Goal: Task Accomplishment & Management: Complete application form

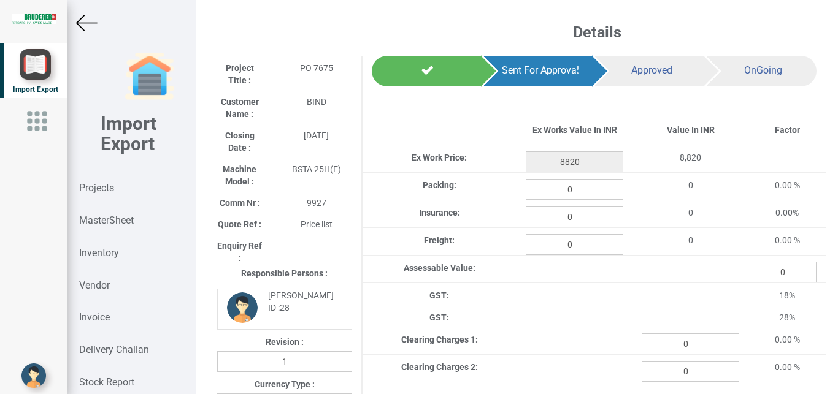
select select "INR"
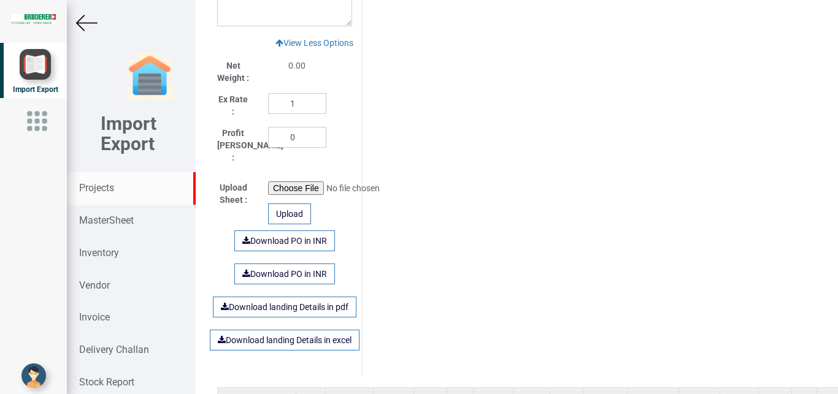
click at [113, 188] on strong "Projects" at bounding box center [96, 188] width 35 height 12
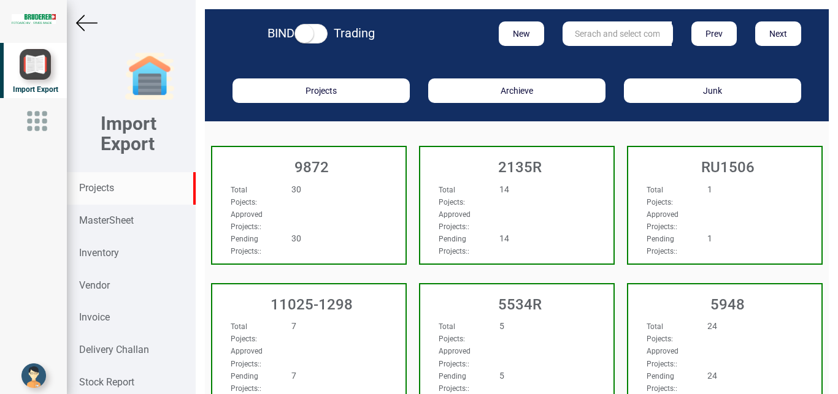
click at [588, 31] on input "text" at bounding box center [616, 33] width 109 height 25
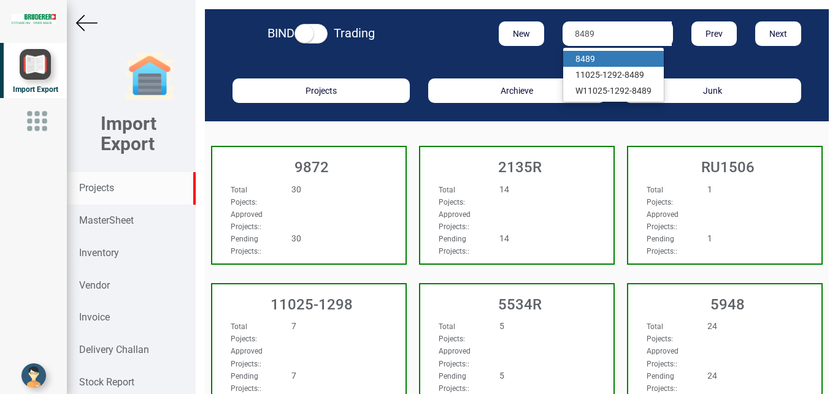
type input "8489"
click at [583, 60] on strong "8489" at bounding box center [585, 59] width 20 height 10
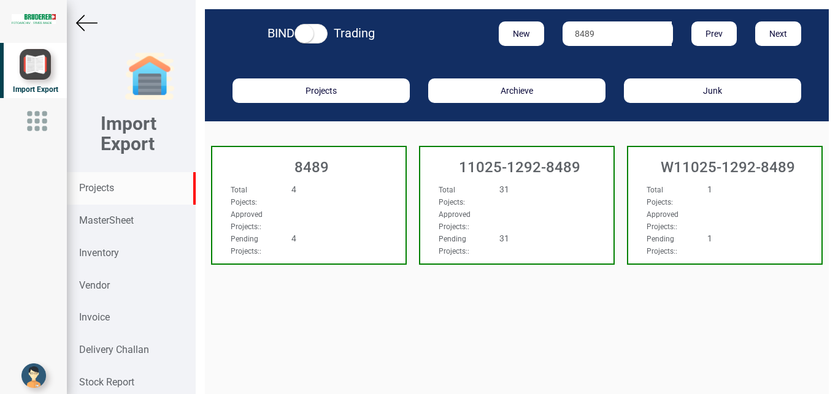
click at [361, 204] on div "Total Pojects : 4" at bounding box center [294, 195] width 146 height 25
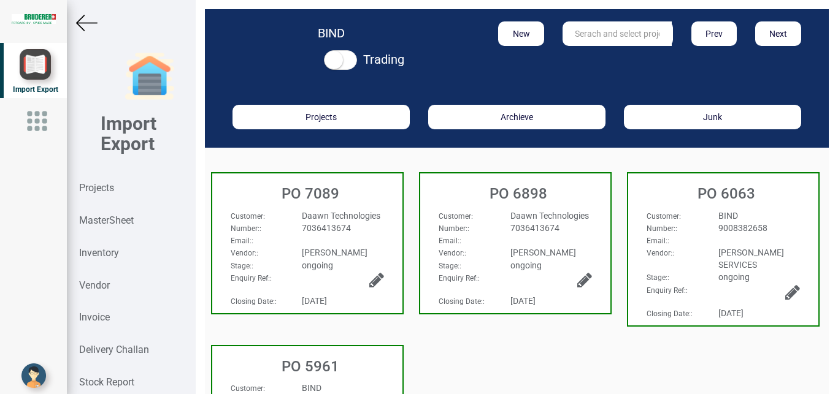
click at [372, 242] on div "Email: :" at bounding box center [307, 240] width 172 height 12
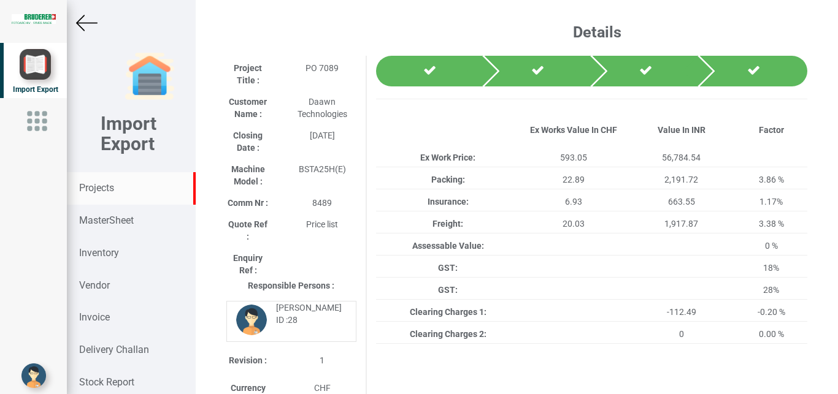
click at [85, 189] on strong "Projects" at bounding box center [96, 188] width 35 height 12
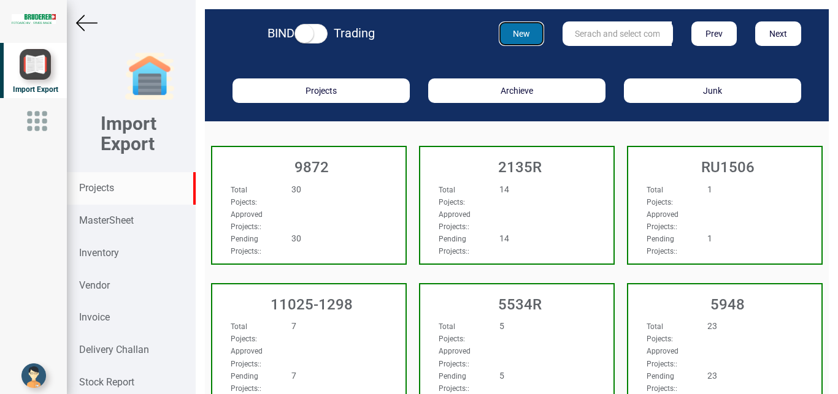
click at [508, 35] on button "New" at bounding box center [522, 33] width 46 height 25
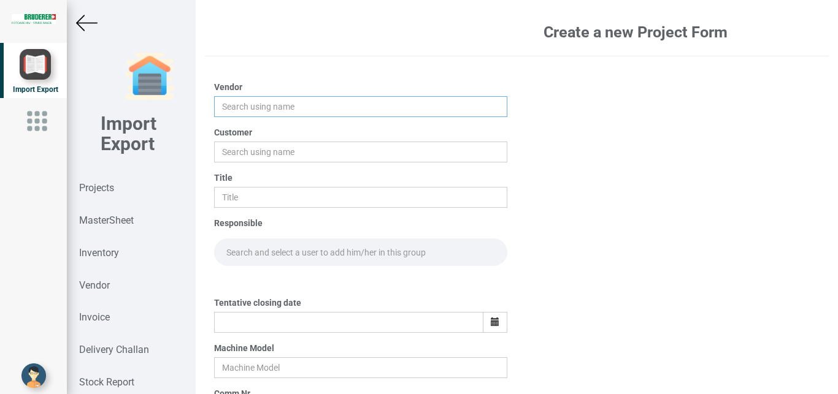
click at [234, 104] on input "text" at bounding box center [361, 106] width 294 height 21
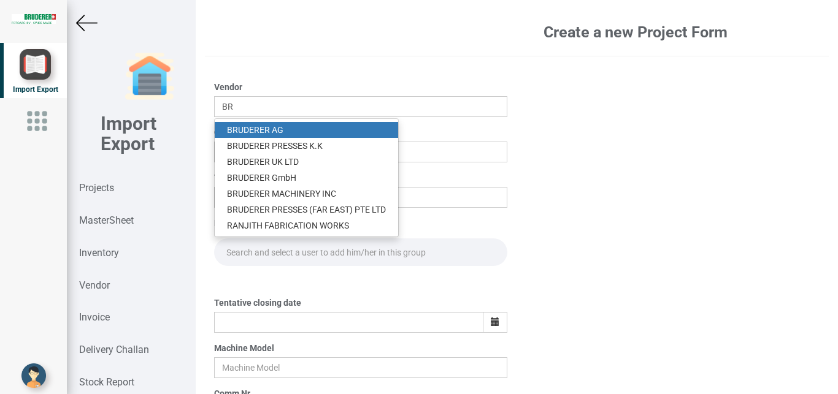
click at [300, 123] on link "BR UDERER AG" at bounding box center [306, 130] width 183 height 16
type input "[PERSON_NAME]"
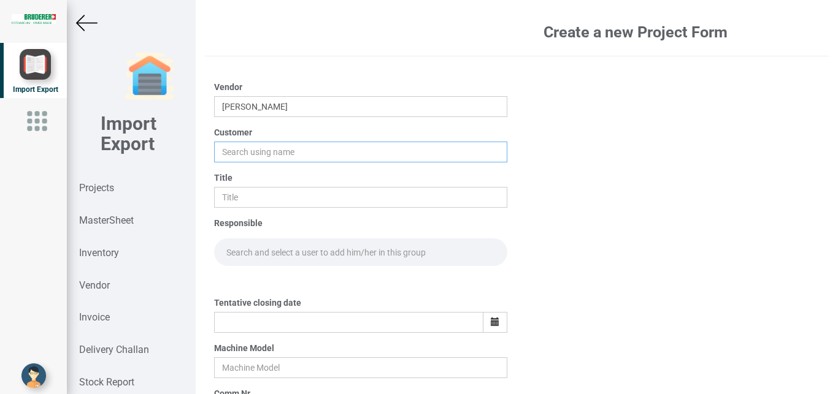
click at [252, 148] on input "text" at bounding box center [361, 152] width 294 height 21
type input "B"
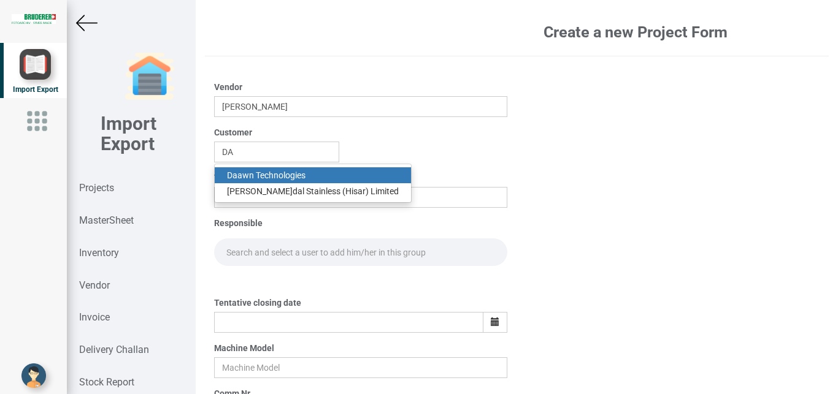
click at [273, 177] on link "Da awn Technologies" at bounding box center [313, 175] width 196 height 16
type input "Daawn Technologies"
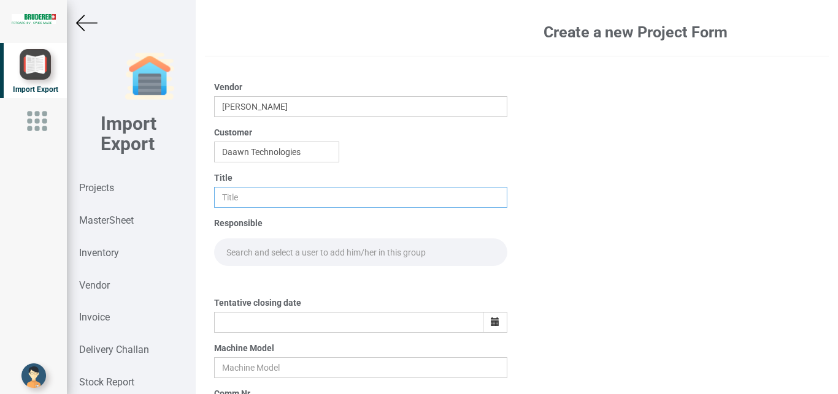
drag, startPoint x: 231, startPoint y: 197, endPoint x: 259, endPoint y: 204, distance: 29.0
click at [234, 197] on input "text" at bounding box center [361, 197] width 294 height 21
type input "PO 7676"
click at [250, 256] on input "text" at bounding box center [361, 253] width 294 height 28
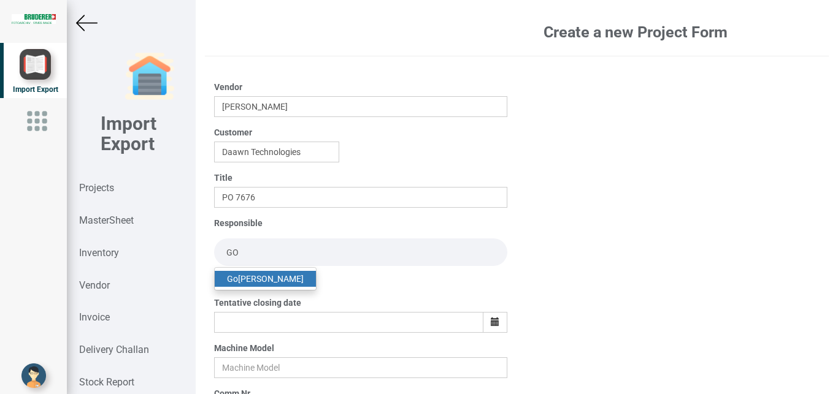
type input "GO"
click at [248, 277] on link "Go [PERSON_NAME]" at bounding box center [265, 279] width 101 height 16
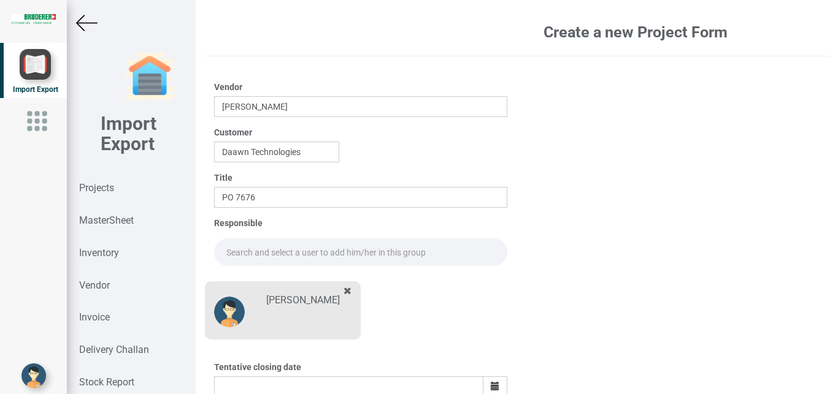
click at [231, 250] on input "text" at bounding box center [361, 253] width 294 height 28
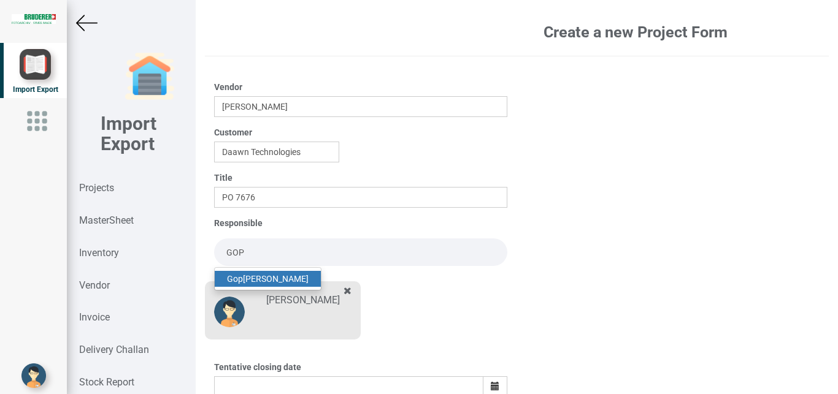
click at [264, 280] on link "Gop [PERSON_NAME]" at bounding box center [268, 279] width 106 height 16
type input "[PERSON_NAME]"
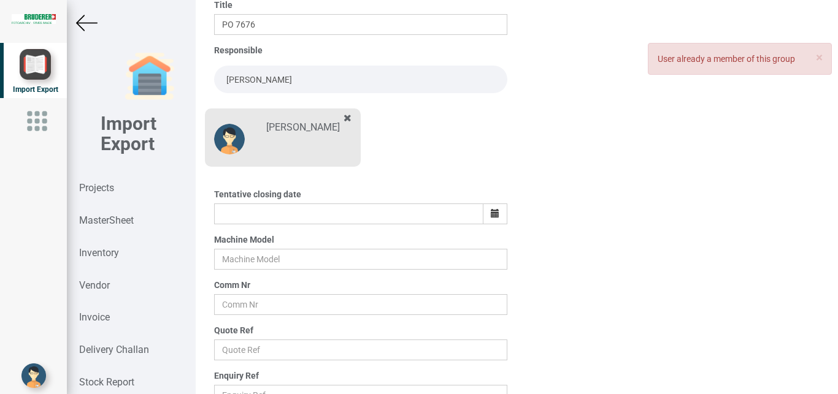
scroll to position [173, 0]
click at [494, 213] on button "button" at bounding box center [495, 214] width 25 height 21
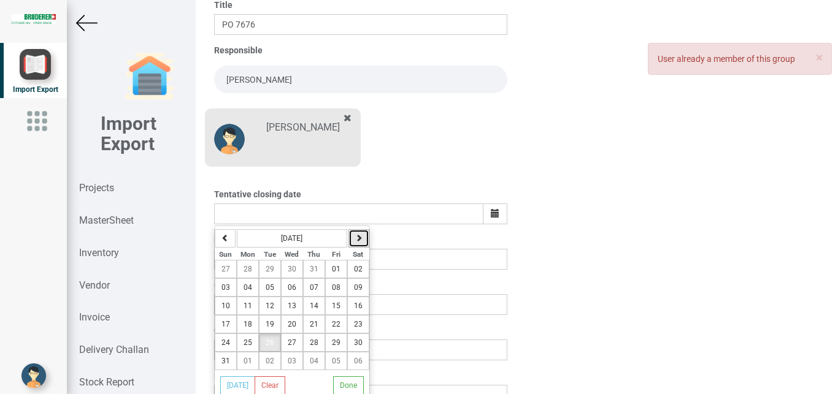
click at [360, 239] on icon "button" at bounding box center [358, 237] width 7 height 7
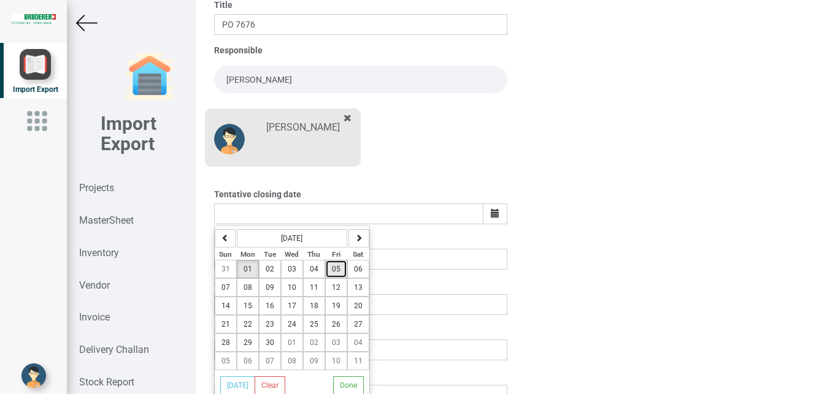
click at [332, 269] on span "05" at bounding box center [336, 269] width 9 height 9
type input "[DATE]"
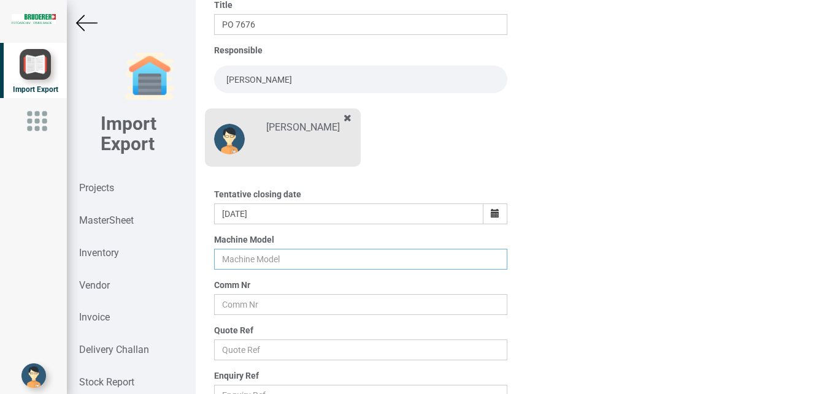
click at [224, 254] on input "text" at bounding box center [361, 259] width 294 height 21
type input "BSTA 25H(E)"
click at [235, 307] on input "text" at bounding box center [361, 304] width 294 height 21
type input "8489 T"
click at [254, 351] on input "text" at bounding box center [361, 350] width 294 height 21
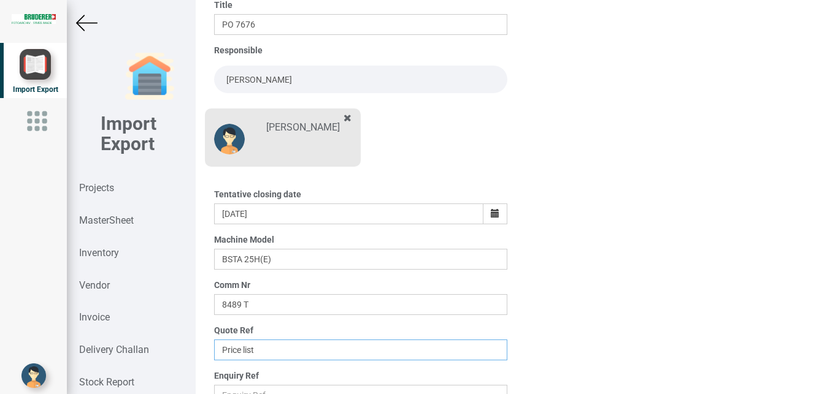
scroll to position [215, 0]
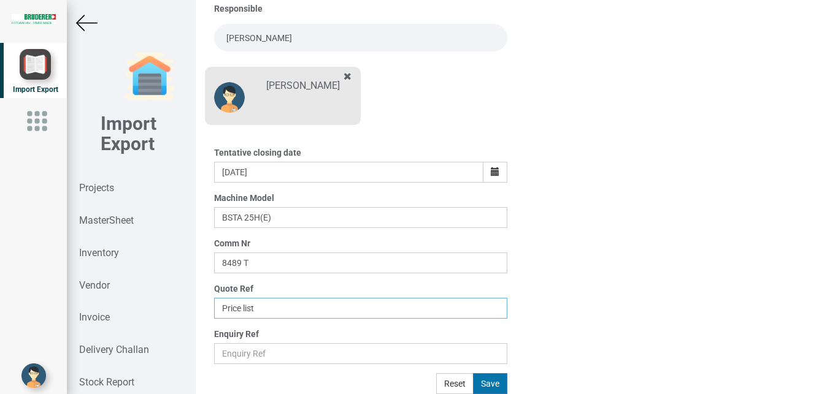
type input "Price list"
click at [495, 384] on button "Save" at bounding box center [490, 383] width 34 height 21
type input "[DATE]"
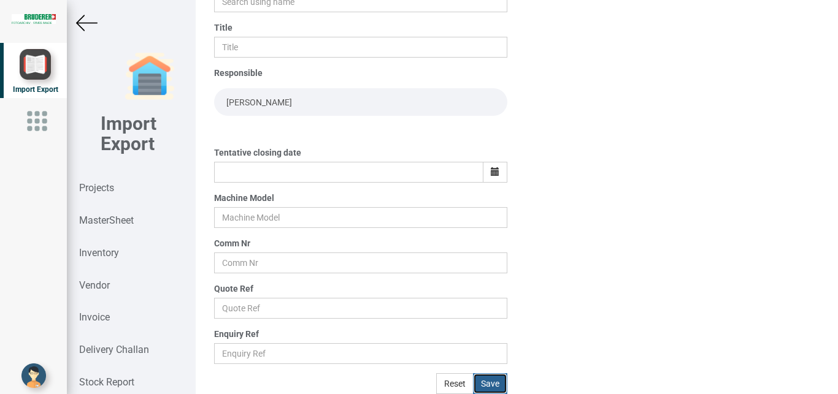
scroll to position [150, 0]
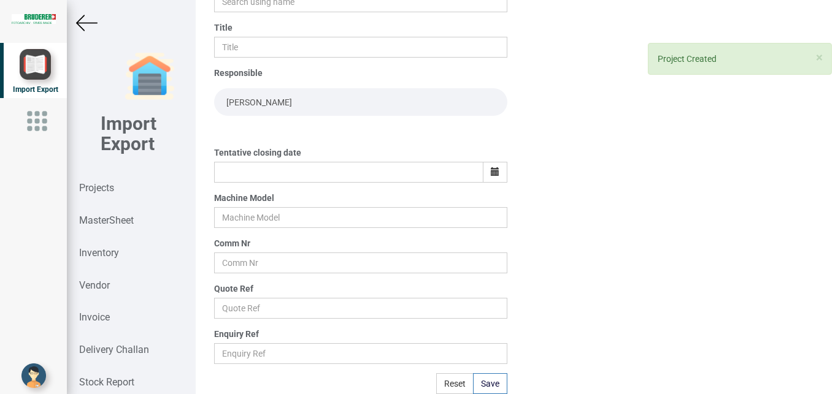
click at [86, 26] on img at bounding box center [86, 22] width 21 height 21
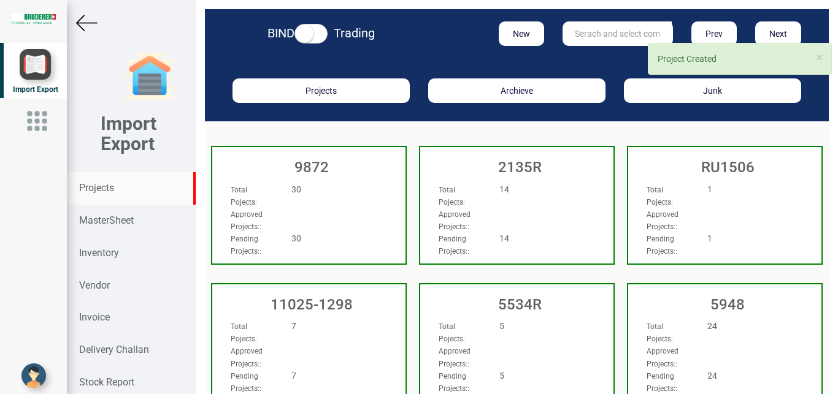
click at [570, 32] on input "text" at bounding box center [616, 33] width 109 height 25
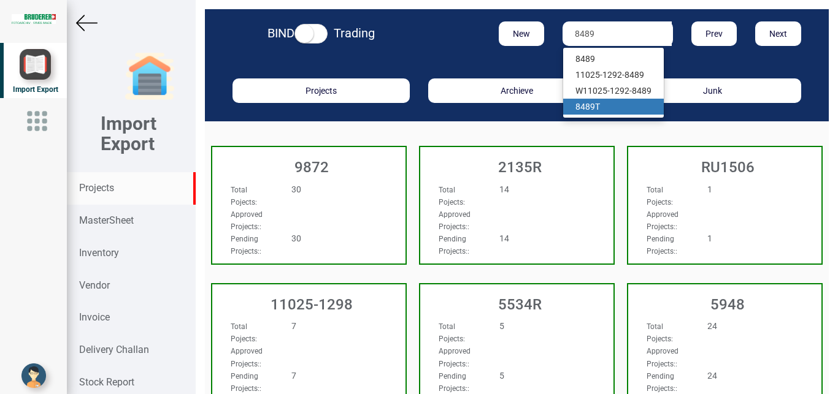
click at [598, 111] on link "8489 T" at bounding box center [613, 107] width 101 height 16
type input "8489 T"
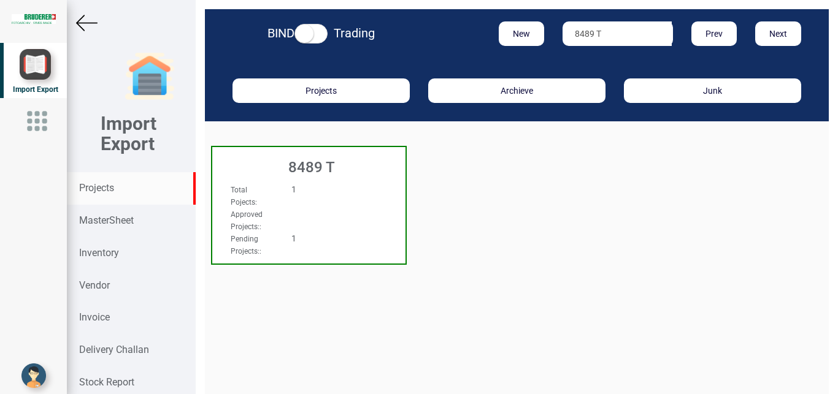
click at [348, 207] on div "Total Pojects : 1" at bounding box center [294, 195] width 146 height 25
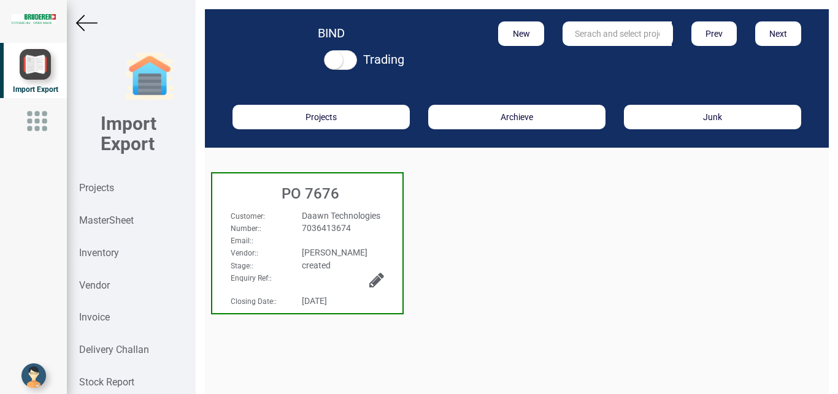
click at [353, 225] on div "7036413674" at bounding box center [342, 228] width 100 height 12
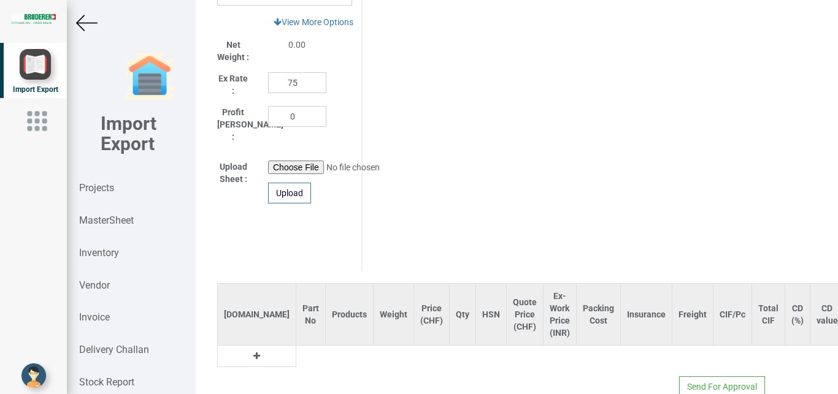
scroll to position [689, 0]
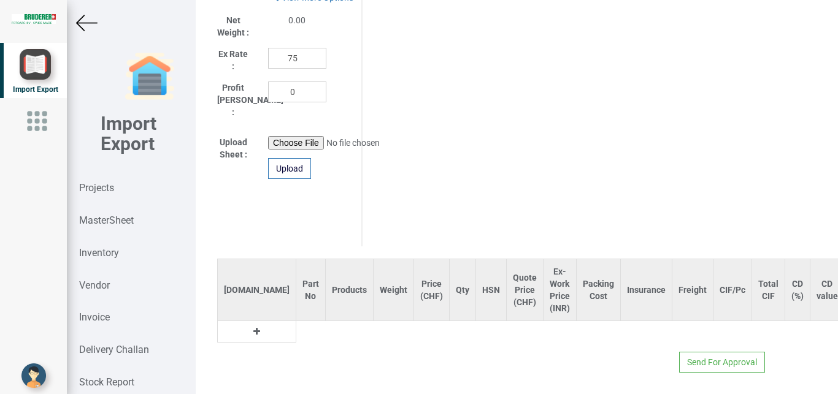
click at [250, 325] on button at bounding box center [257, 331] width 14 height 13
click at [296, 321] on input "text" at bounding box center [310, 331] width 29 height 21
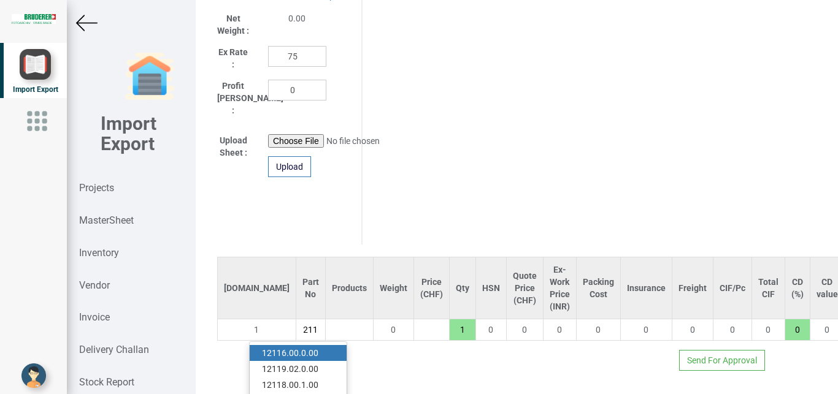
scroll to position [0, 10]
type input "12115"
click at [315, 361] on link "12115 .20.0.00" at bounding box center [298, 369] width 97 height 16
type input "507.5"
type input "12115.20.0.00"
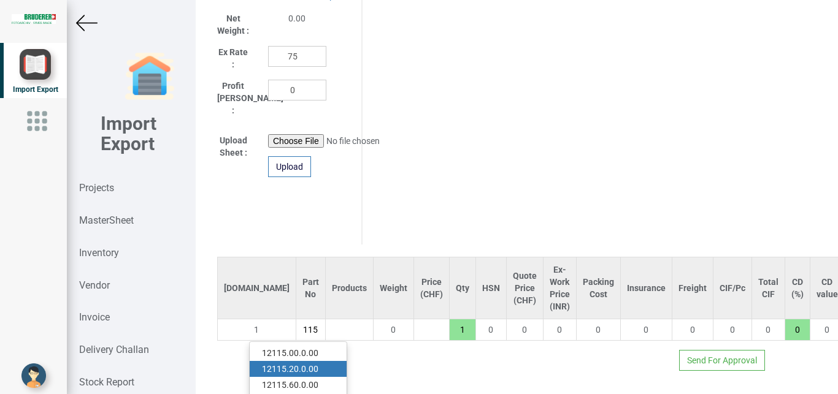
type input "7.5"
type input "18"
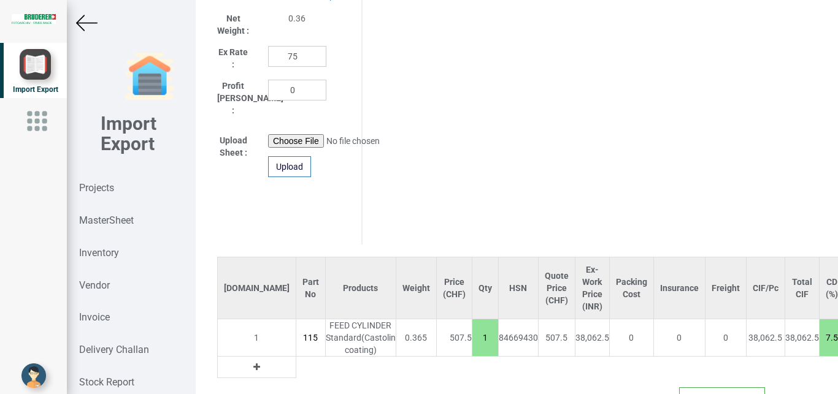
scroll to position [0, 41]
drag, startPoint x: 410, startPoint y: 342, endPoint x: 424, endPoint y: 348, distance: 15.1
click at [472, 348] on input "1" at bounding box center [485, 337] width 26 height 21
type input "1015"
type input "2"
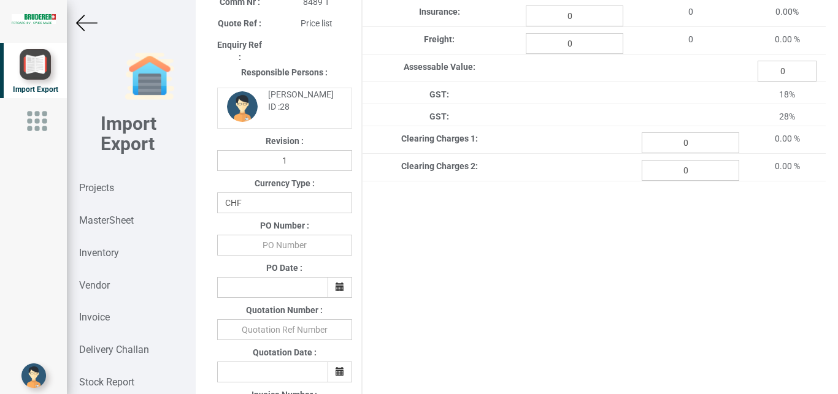
scroll to position [216, 0]
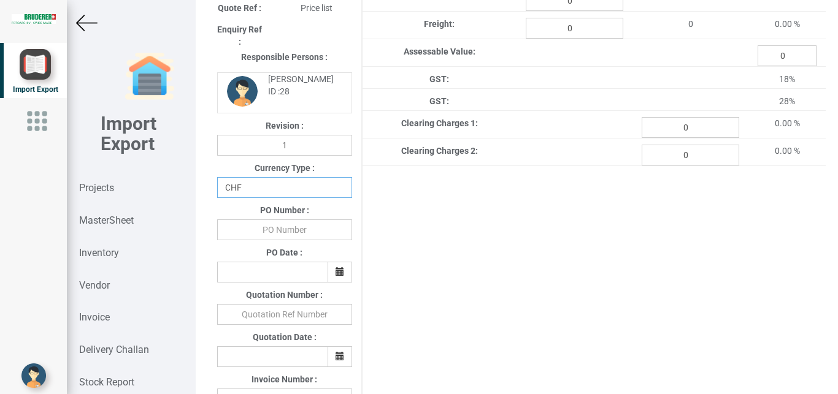
click at [217, 177] on select "CHF INR EUR USD JPY GBP AUD CAD ZAR" at bounding box center [284, 187] width 135 height 21
click option "CHF" at bounding box center [0, 0] width 0 height 0
drag, startPoint x: 262, startPoint y: 226, endPoint x: 302, endPoint y: 230, distance: 40.0
click at [272, 228] on input "text" at bounding box center [284, 230] width 135 height 21
type input "b"
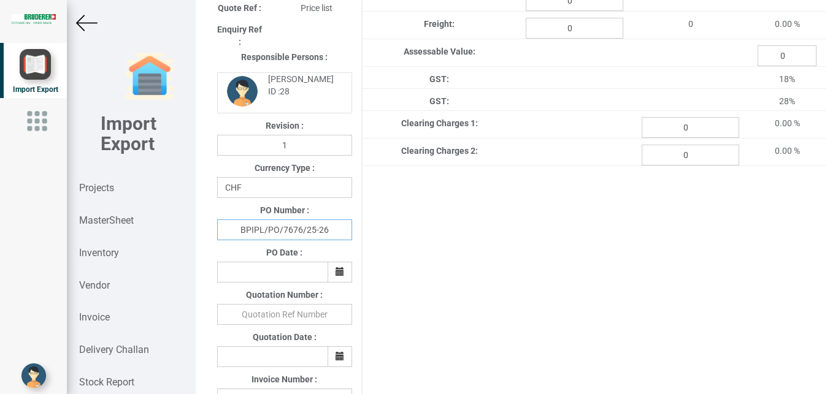
type input "BPIPL/PO/7676/25-26"
click at [337, 273] on icon "button" at bounding box center [339, 271] width 9 height 9
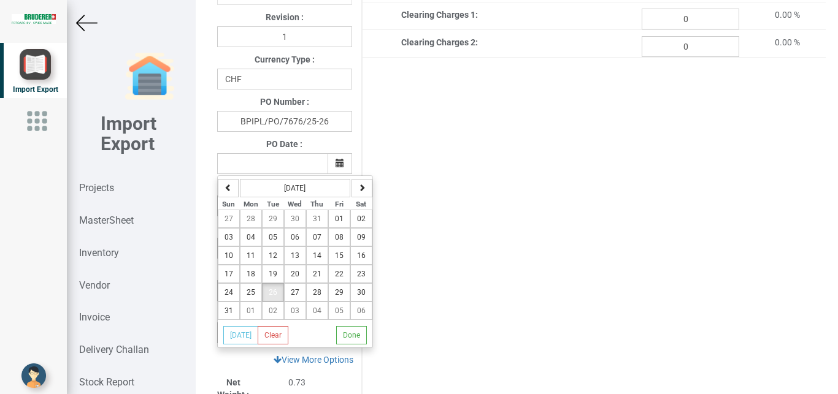
scroll to position [359, 0]
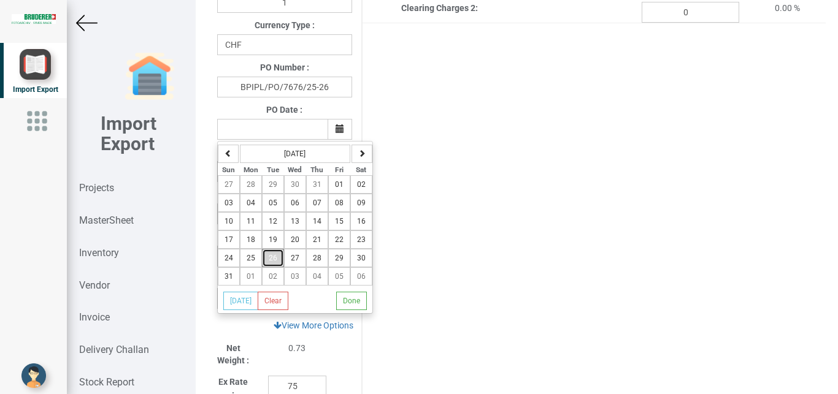
click at [273, 257] on button "26" at bounding box center [273, 258] width 22 height 18
type input "[DATE]"
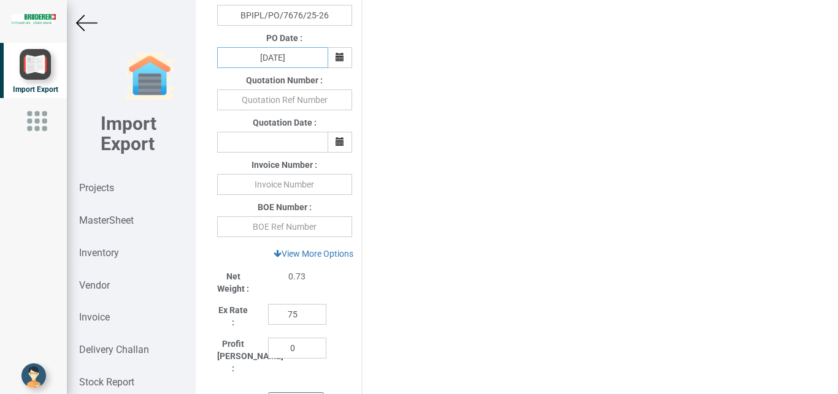
scroll to position [435, 0]
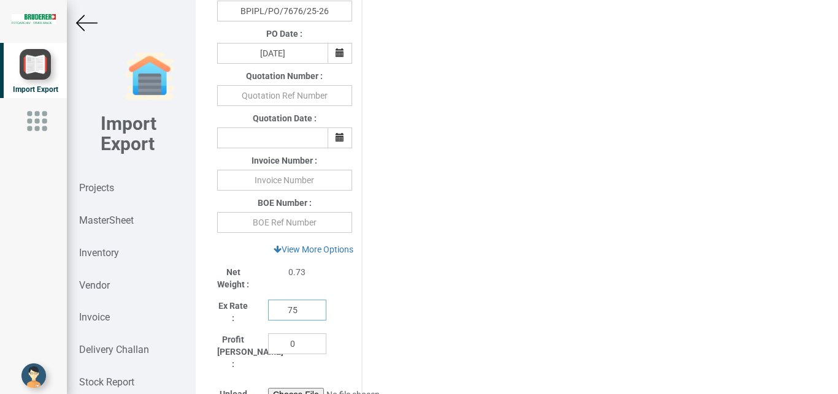
drag, startPoint x: 302, startPoint y: 315, endPoint x: 246, endPoint y: 313, distance: 55.8
click at [268, 313] on input "75" at bounding box center [297, 310] width 58 height 21
type input "108"
click at [323, 255] on link "View More Options" at bounding box center [314, 249] width 96 height 21
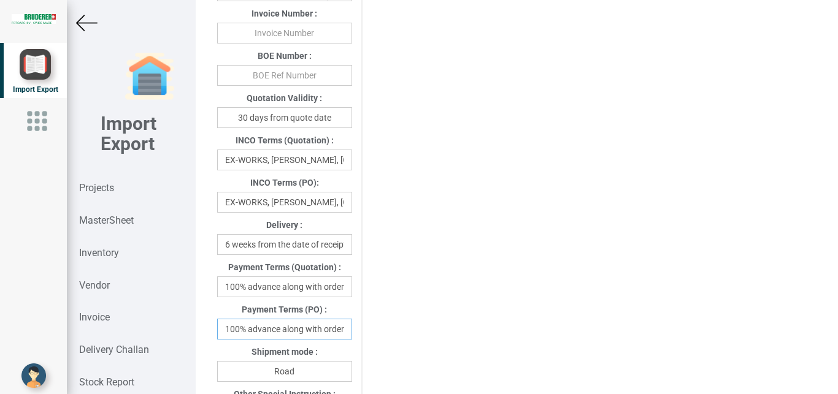
scroll to position [0, 2]
drag, startPoint x: 226, startPoint y: 329, endPoint x: 381, endPoint y: 331, distance: 155.1
click at [352, 331] on input "100% advance along with order" at bounding box center [284, 329] width 135 height 21
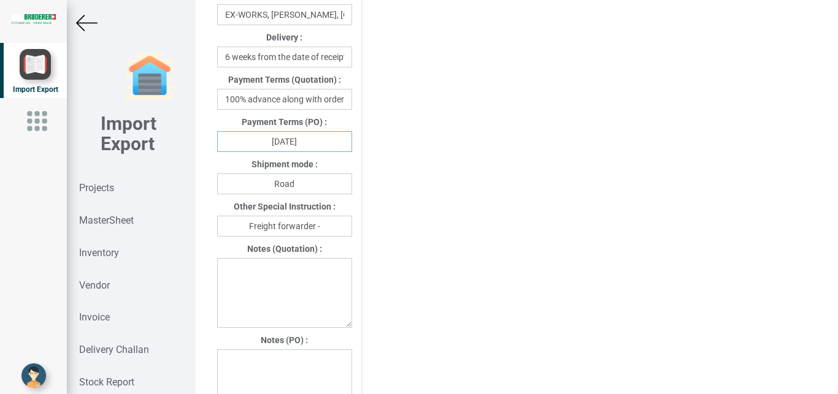
type input "[DATE]"
drag, startPoint x: 307, startPoint y: 186, endPoint x: 249, endPoint y: 188, distance: 58.3
click at [249, 188] on input "Road" at bounding box center [284, 184] width 135 height 21
type input "Air"
drag, startPoint x: 329, startPoint y: 232, endPoint x: 339, endPoint y: 230, distance: 10.0
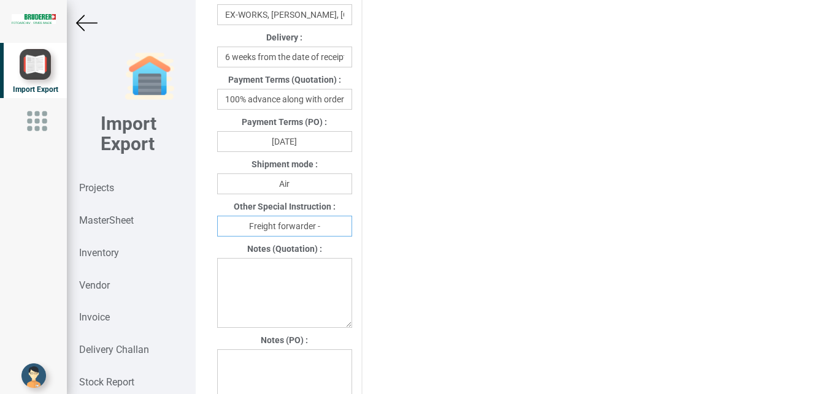
click at [331, 232] on input "Freight forwarder -" at bounding box center [284, 226] width 135 height 21
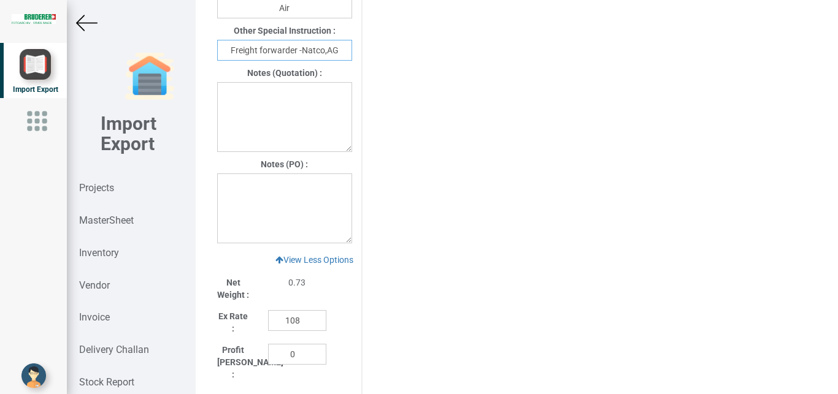
scroll to position [949, 0]
type input "Freight forwarder -Natco,AG"
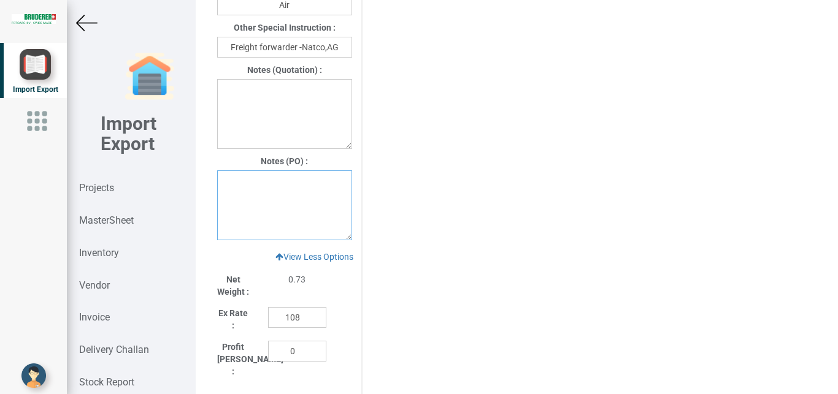
click at [238, 183] on textarea at bounding box center [284, 205] width 135 height 70
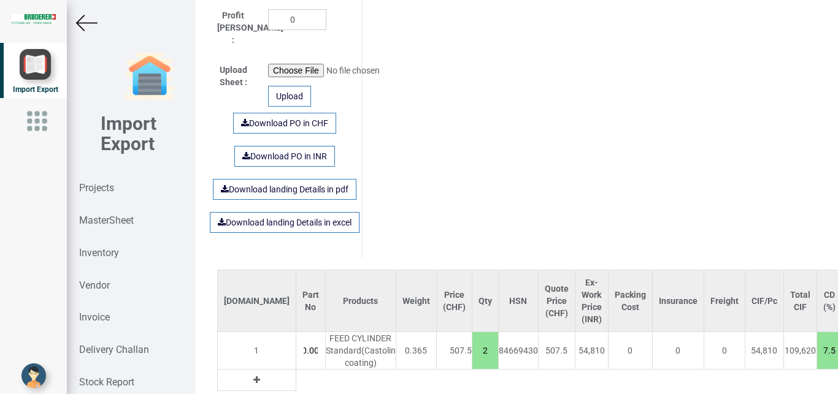
scroll to position [1246, 0]
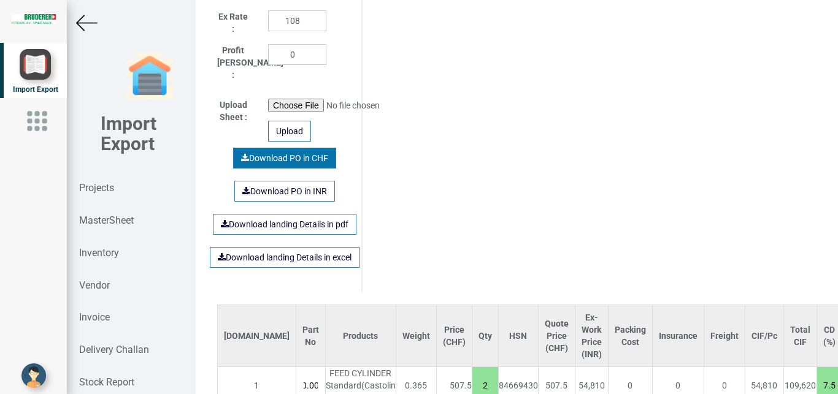
type textarea "1) Price is exclusive of packing and freight"
click at [262, 148] on link "Download PO in CHF" at bounding box center [284, 158] width 103 height 21
